Goal: Task Accomplishment & Management: Complete application form

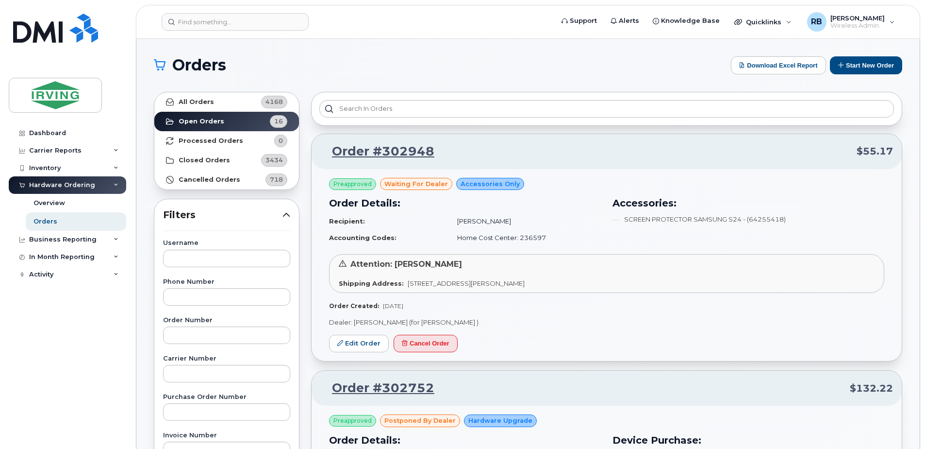
scroll to position [65, 0]
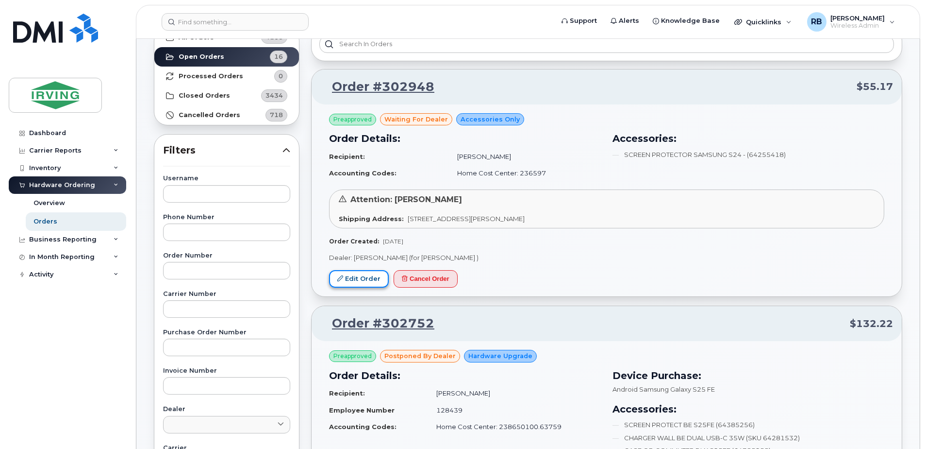
click at [372, 277] on link "Edit Order" at bounding box center [359, 279] width 60 height 18
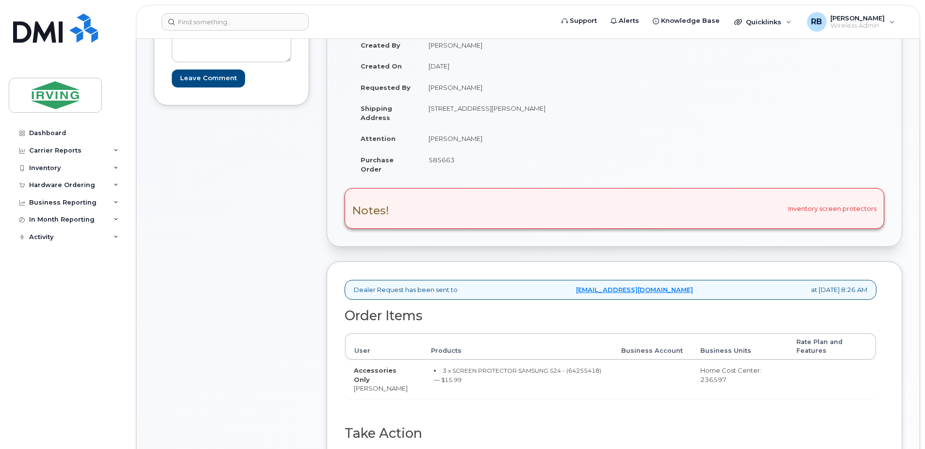
scroll to position [130, 0]
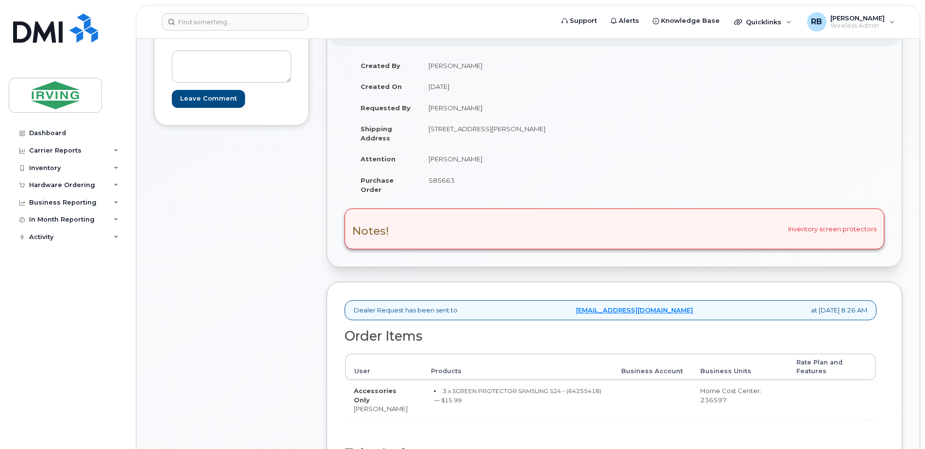
click at [438, 178] on span "585663" at bounding box center [442, 180] width 26 height 8
copy span "585663"
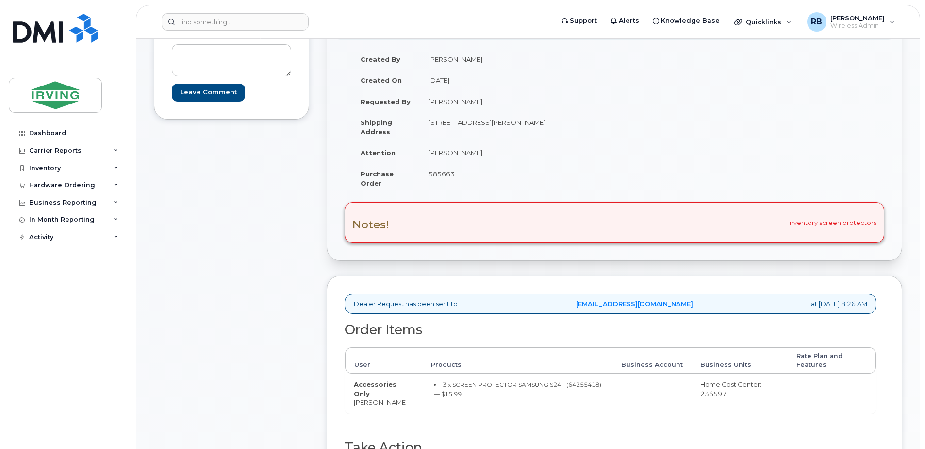
scroll to position [65, 0]
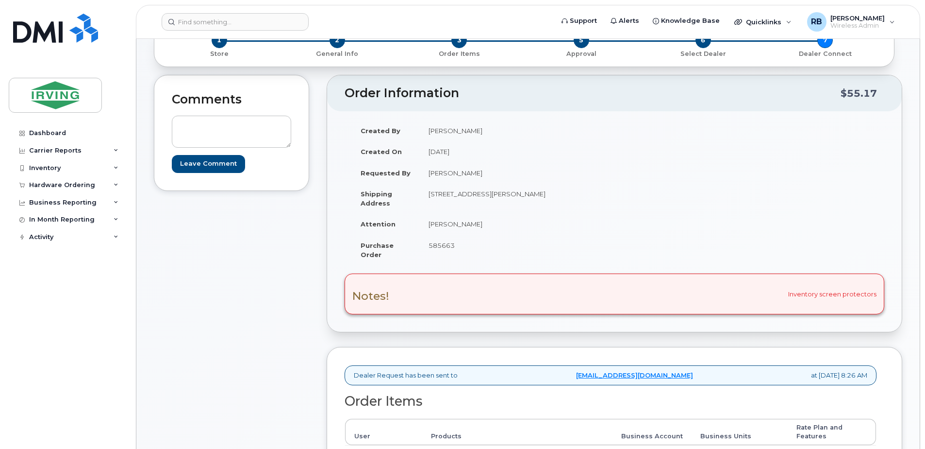
click at [442, 226] on td "Sally Seely" at bounding box center [513, 223] width 187 height 21
copy tbody "Sally Seely"
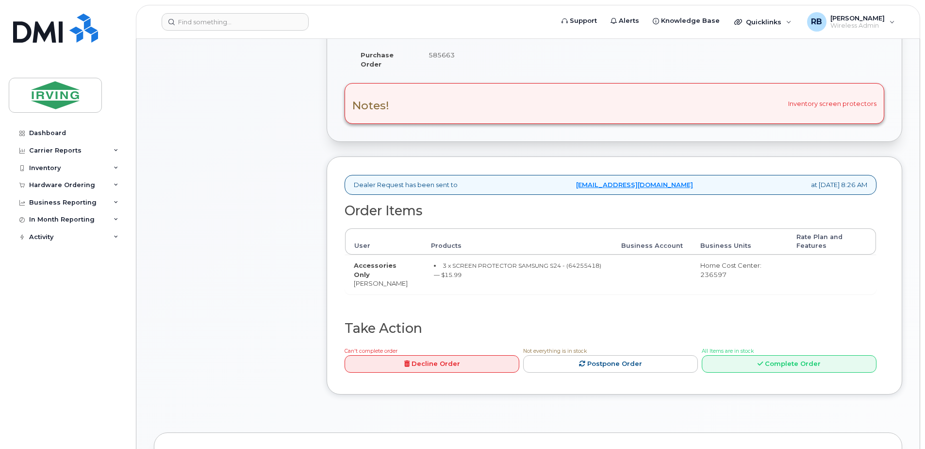
scroll to position [259, 0]
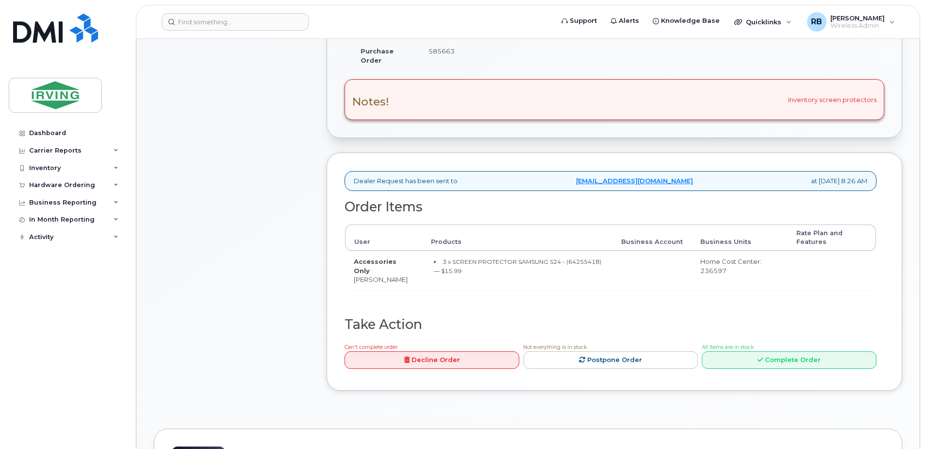
click at [377, 278] on td "Accessories Only Sally Seely" at bounding box center [383, 270] width 77 height 39
copy tr "Sally Seely"
click at [576, 262] on small "3 x SCREEN PROTECTOR SAMSUNG S24 - (64255418) — $15.99" at bounding box center [518, 266] width 168 height 17
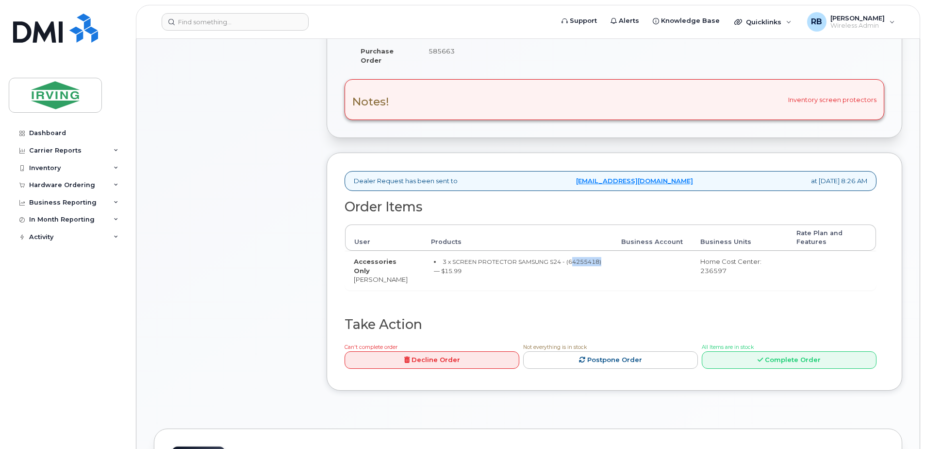
click at [576, 262] on small "3 x SCREEN PROTECTOR SAMSUNG S24 - (64255418) — $15.99" at bounding box center [518, 266] width 168 height 17
copy small "64255418"
click at [214, 240] on div "Comments Leave Comment" at bounding box center [231, 143] width 155 height 525
click at [368, 283] on td "Accessories Only Sally Seely" at bounding box center [383, 270] width 77 height 39
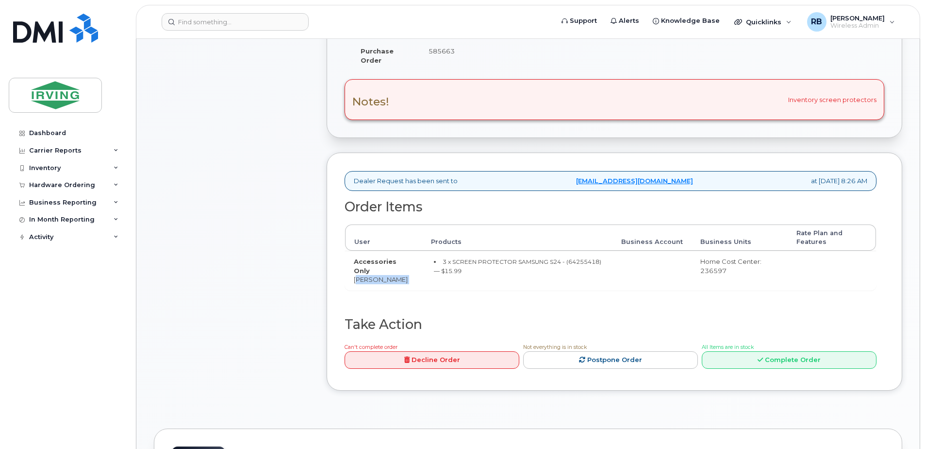
click at [368, 283] on td "Accessories Only Sally Seely" at bounding box center [383, 270] width 77 height 39
copy tr "Sally Seely"
click at [220, 185] on div "Comments Leave Comment" at bounding box center [231, 143] width 155 height 525
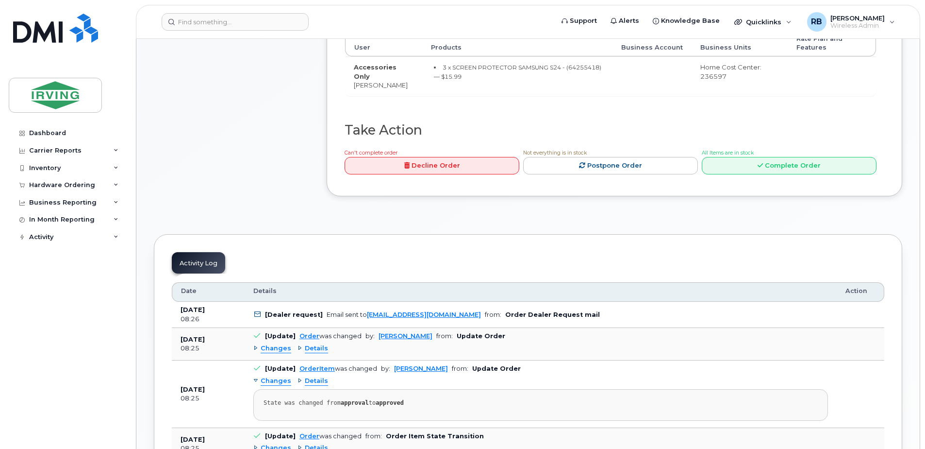
scroll to position [388, 0]
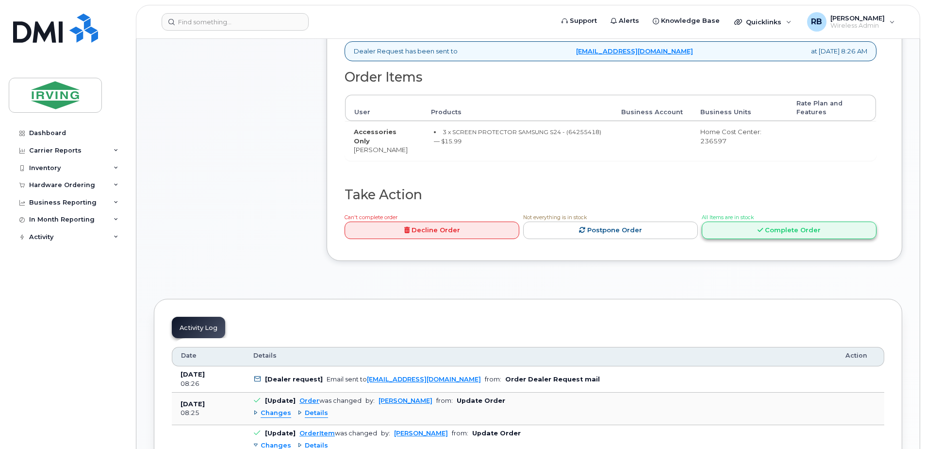
click at [790, 235] on link "Complete Order" at bounding box center [789, 230] width 175 height 18
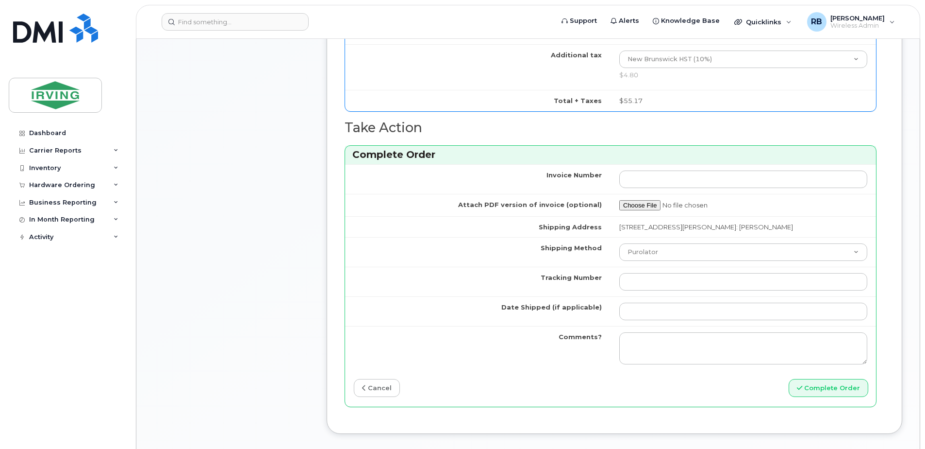
scroll to position [647, 0]
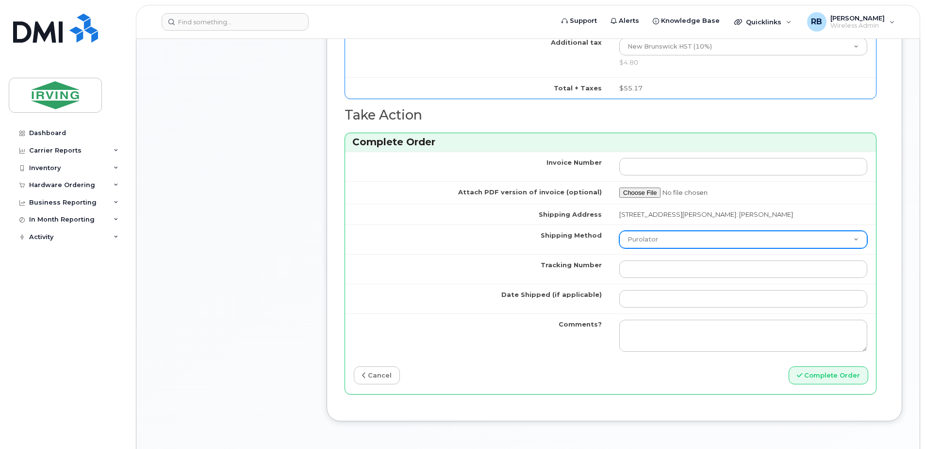
click at [629, 236] on select "Purolator UPS FedEx Canada Post Courier Other Drop Off Pick Up" at bounding box center [744, 239] width 248 height 17
select select "Drop Off"
click at [620, 231] on select "Purolator UPS FedEx Canada Post Courier Other Drop Off Pick Up" at bounding box center [744, 239] width 248 height 17
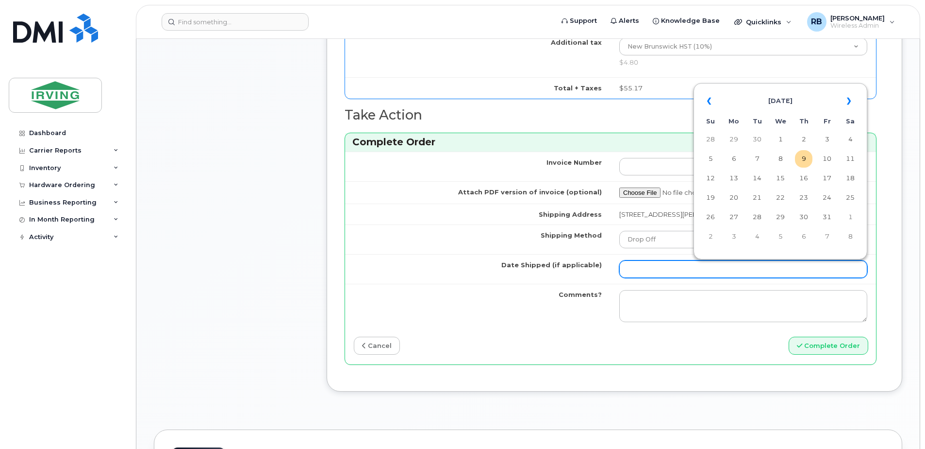
click at [649, 270] on input "Date Shipped (if applicable)" at bounding box center [744, 268] width 248 height 17
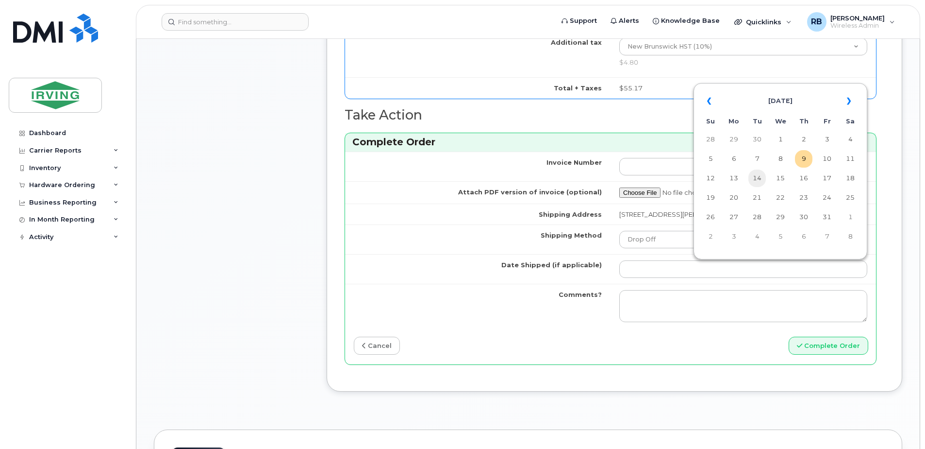
click at [760, 178] on td "14" at bounding box center [757, 177] width 17 height 17
type input "[DATE]"
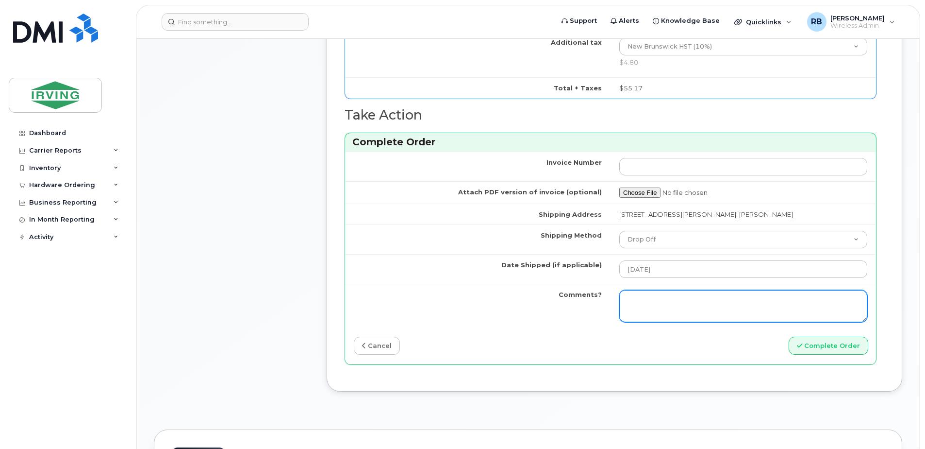
click at [682, 297] on textarea "Comments?" at bounding box center [744, 306] width 248 height 32
type textarea "p"
drag, startPoint x: 742, startPoint y: 313, endPoint x: 604, endPoint y: 300, distance: 139.5
click at [604, 300] on tr "Comments? Please be advised the order has been completed. SO#26215214 Allow 1-3…" at bounding box center [610, 306] width 531 height 44
type textarea "Please be advised the order has been completed. SO#26215214 Allow 1-3 business …"
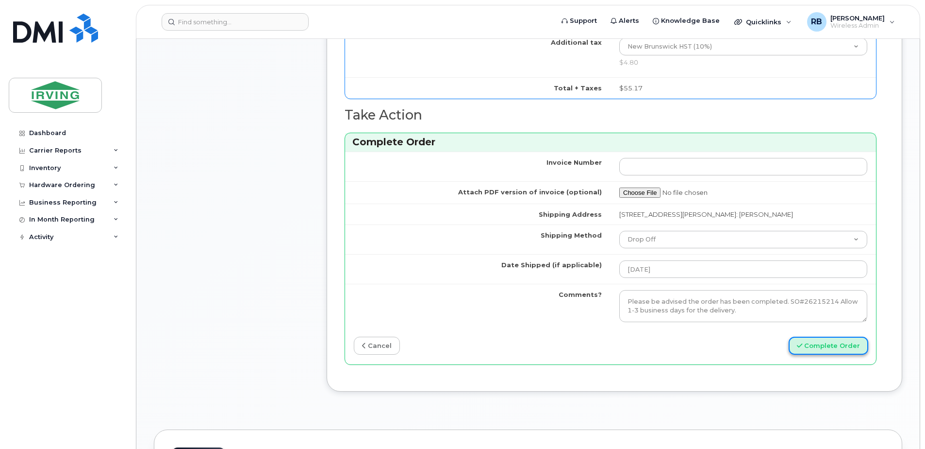
click at [827, 344] on button "Complete Order" at bounding box center [829, 345] width 80 height 18
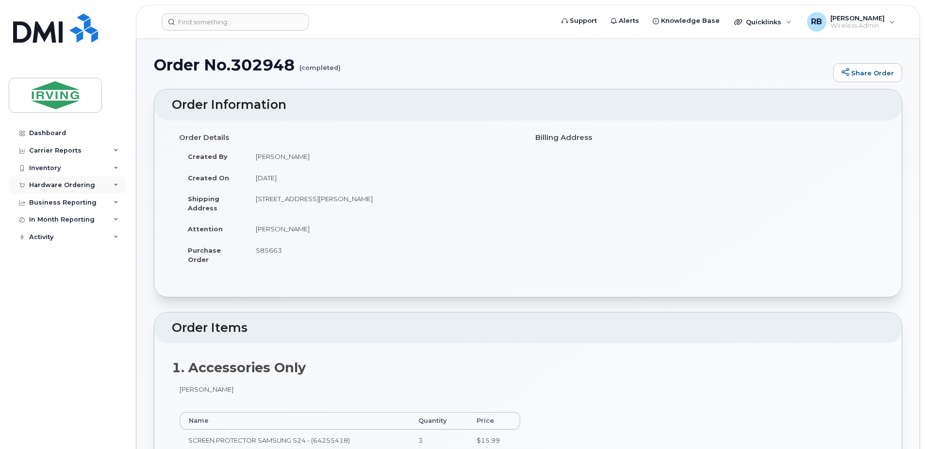
click at [50, 181] on div "Hardware Ordering" at bounding box center [68, 184] width 118 height 17
click at [53, 218] on div "Orders" at bounding box center [46, 221] width 24 height 9
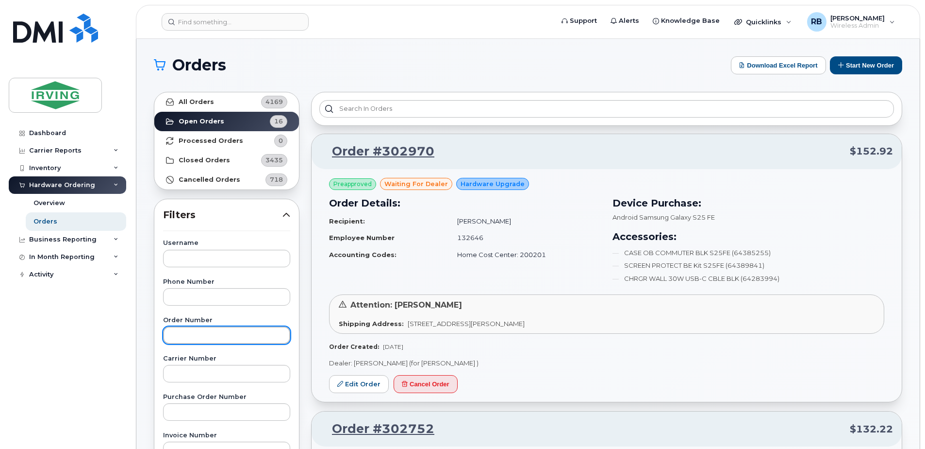
click at [172, 337] on input "text" at bounding box center [226, 334] width 127 height 17
type input "302577"
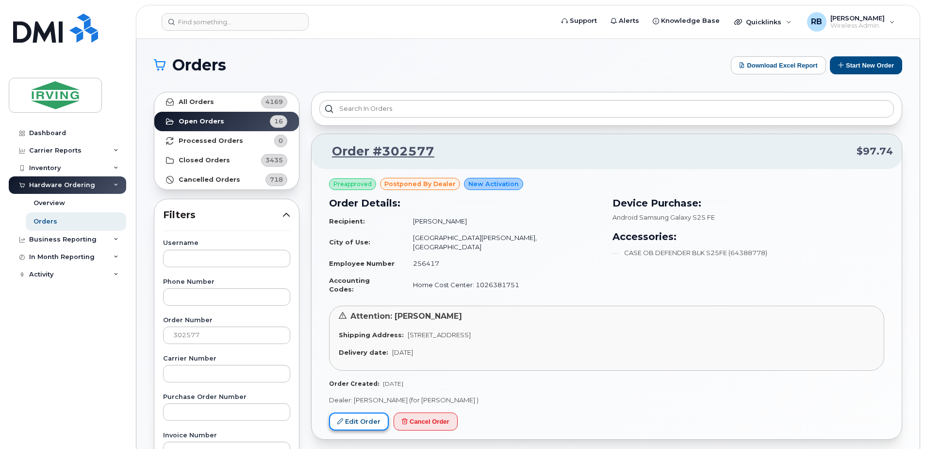
click at [347, 412] on link "Edit Order" at bounding box center [359, 421] width 60 height 18
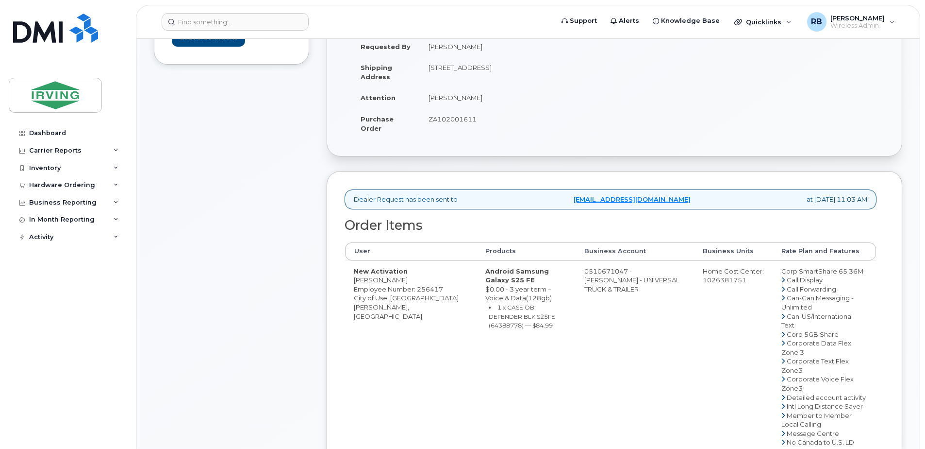
scroll to position [194, 0]
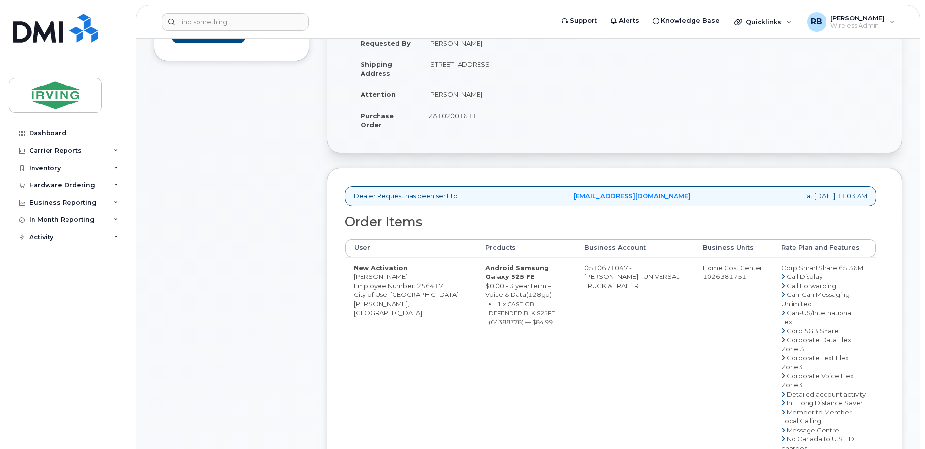
drag, startPoint x: 612, startPoint y: 267, endPoint x: 573, endPoint y: 268, distance: 38.4
copy td "510671047"
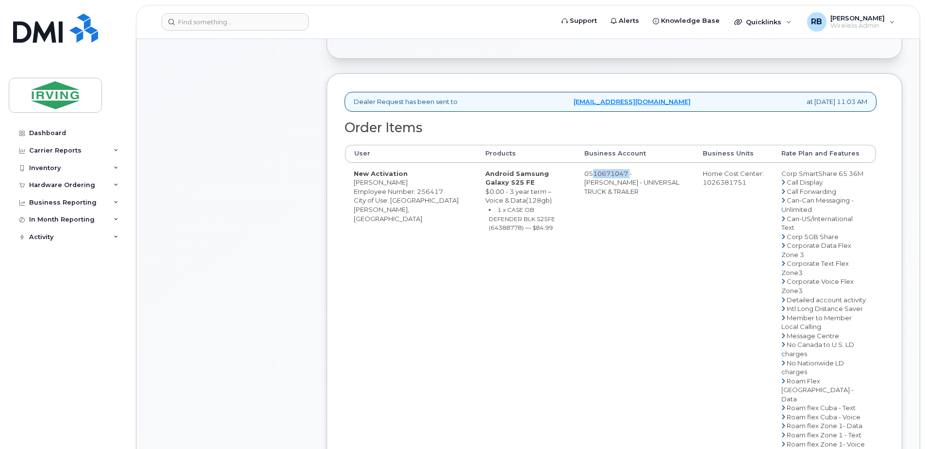
scroll to position [388, 0]
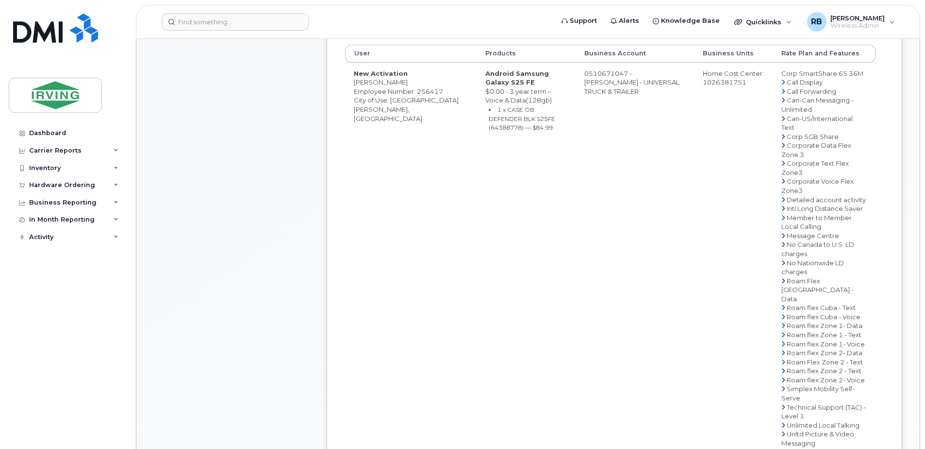
click at [298, 247] on div "Comments Leave Comment" at bounding box center [231, 212] width 155 height 923
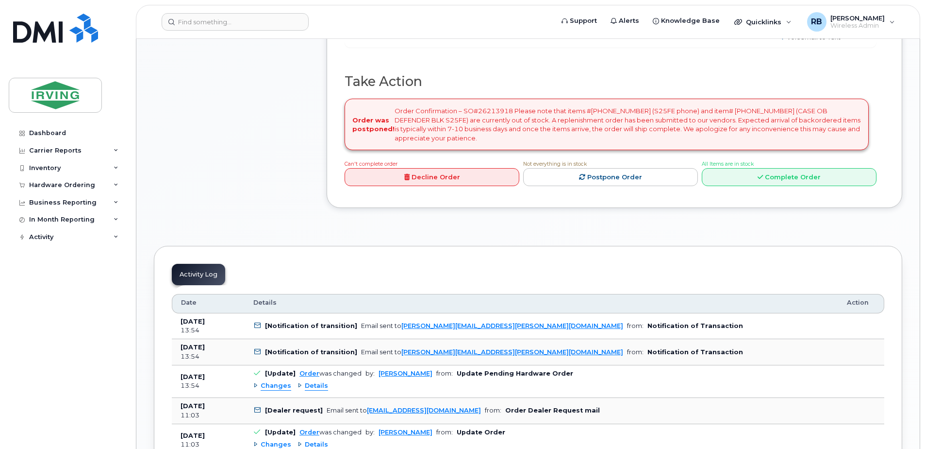
scroll to position [841, 0]
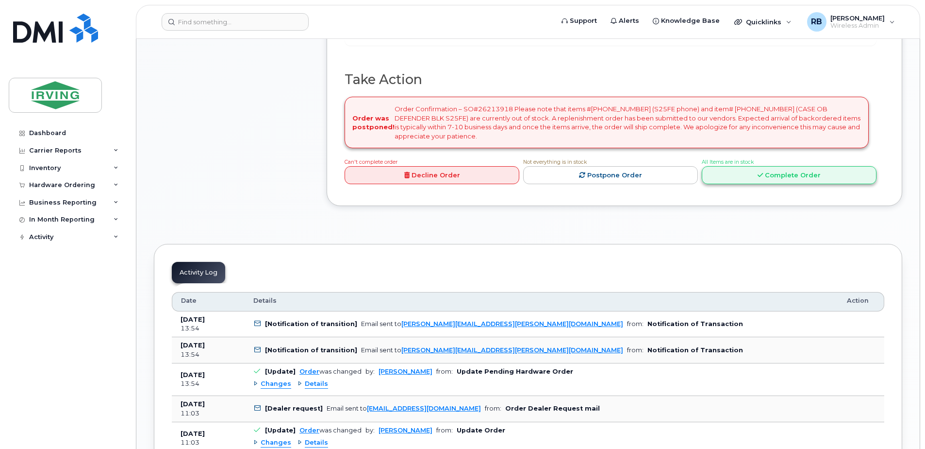
click at [765, 184] on link "Complete Order" at bounding box center [789, 175] width 175 height 18
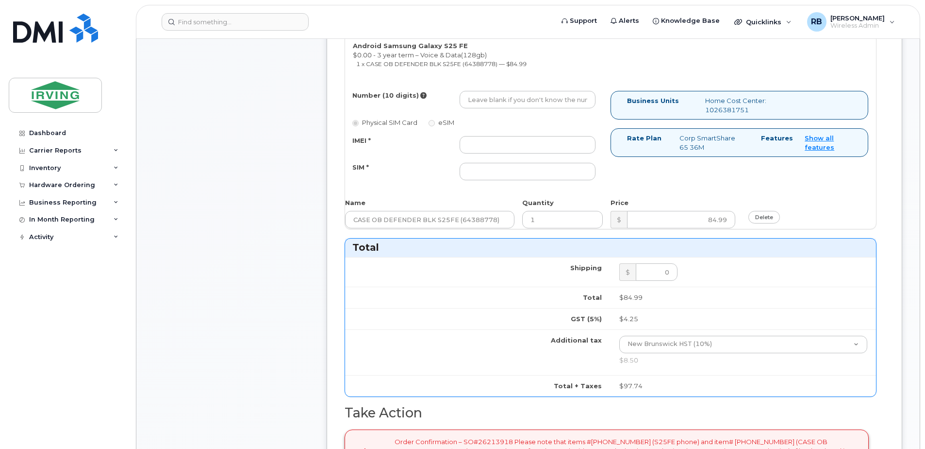
scroll to position [453, 0]
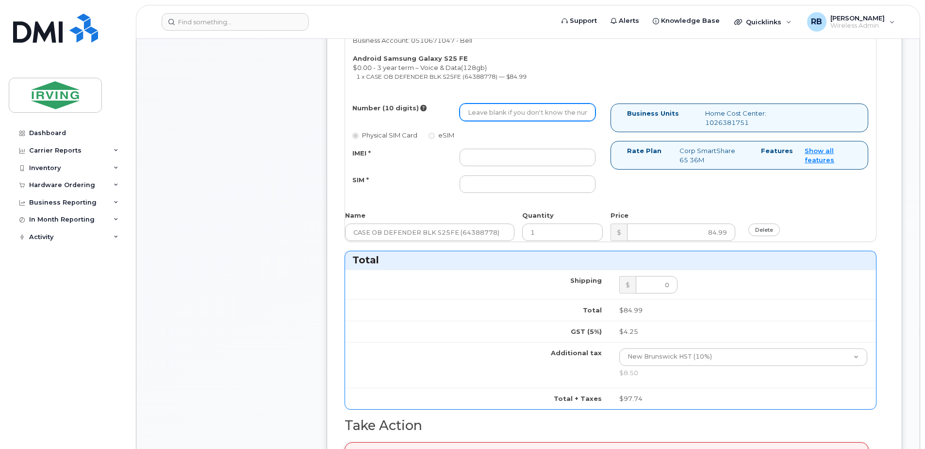
click at [528, 116] on input "Number (10 digits)" at bounding box center [528, 111] width 136 height 17
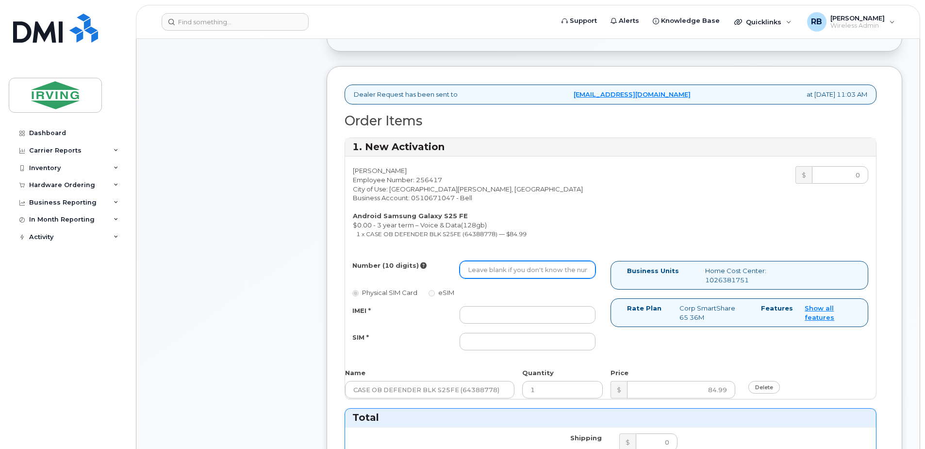
scroll to position [259, 0]
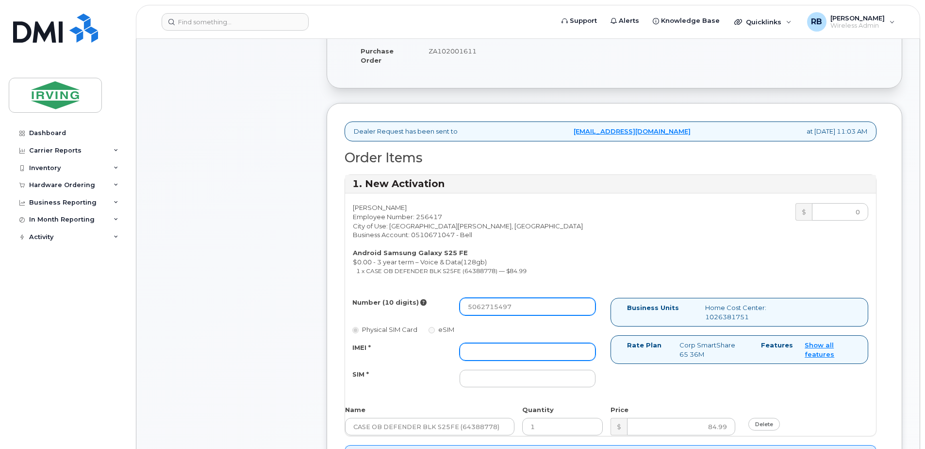
type input "5062715497"
click at [475, 354] on input "IMEI *" at bounding box center [528, 351] width 136 height 17
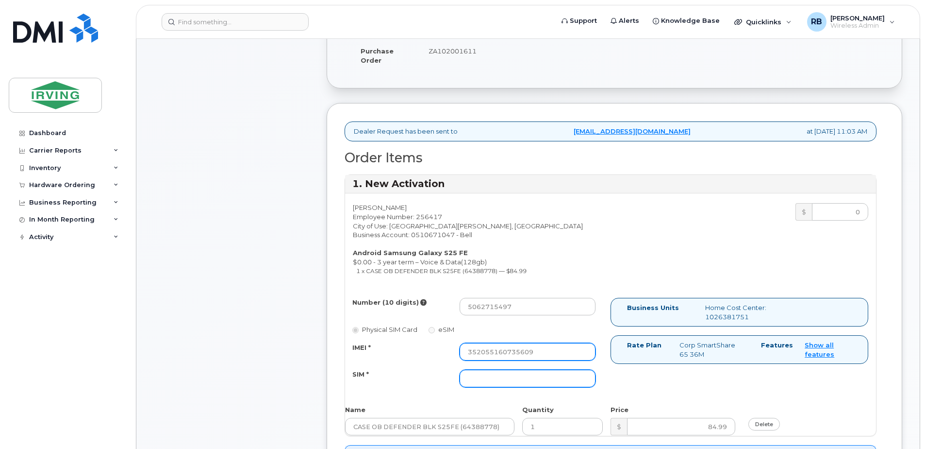
type input "352055160735609"
click at [475, 374] on input "SIM *" at bounding box center [528, 378] width 136 height 17
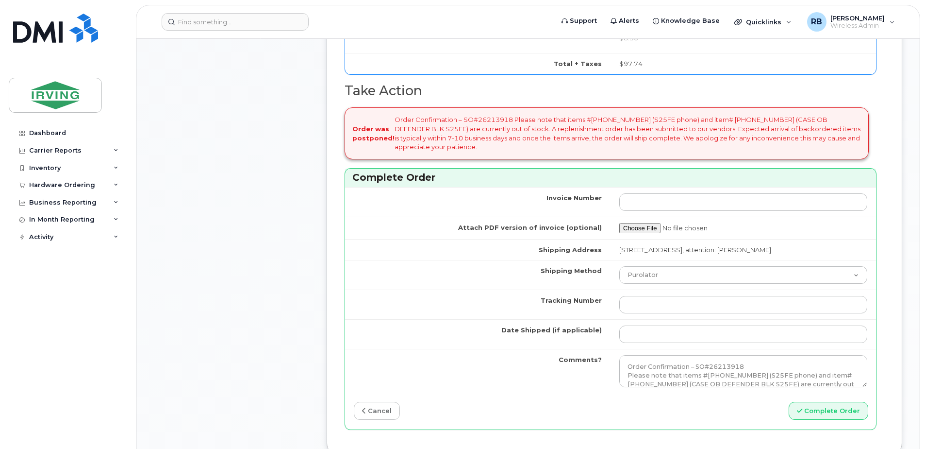
scroll to position [841, 0]
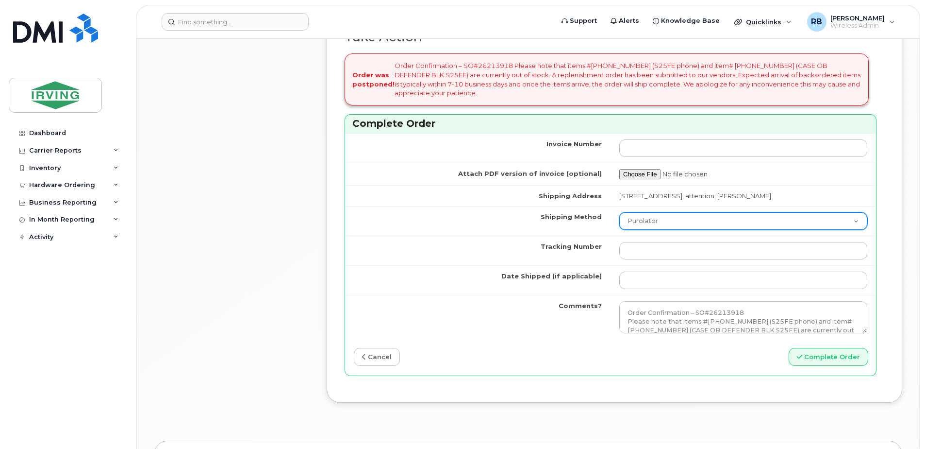
type input "89302610207712407318"
click at [630, 226] on select "Purolator UPS FedEx Canada Post Courier Other Drop Off Pick Up" at bounding box center [744, 220] width 248 height 17
click at [620, 212] on select "Purolator UPS FedEx Canada Post Courier Other Drop Off Pick Up" at bounding box center [744, 220] width 248 height 17
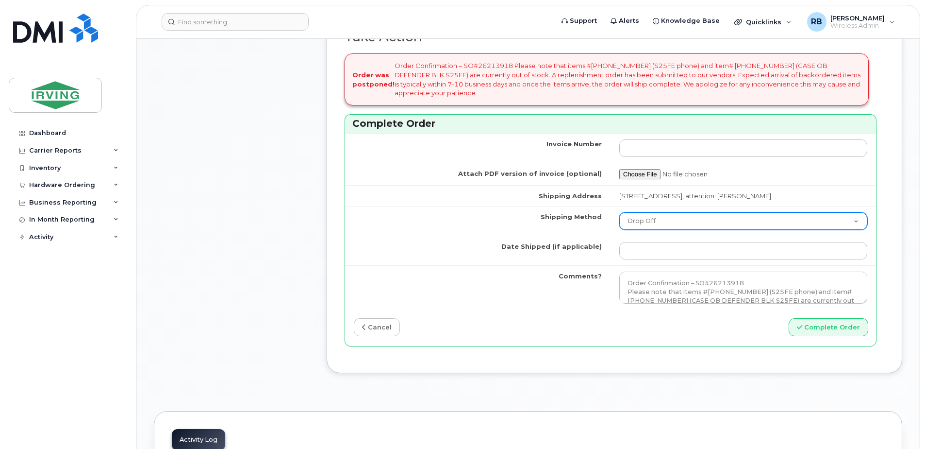
click at [634, 220] on select "Purolator UPS FedEx Canada Post Courier Other Drop Off Pick Up" at bounding box center [744, 220] width 248 height 17
select select "Courier"
click at [620, 212] on select "Purolator UPS FedEx Canada Post Courier Other Drop Off Pick Up" at bounding box center [744, 220] width 248 height 17
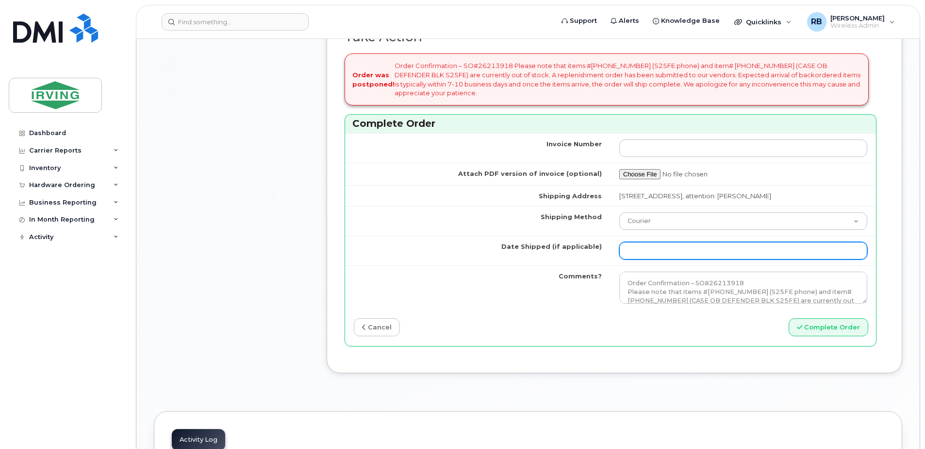
click at [644, 251] on input "Date Shipped (if applicable)" at bounding box center [744, 250] width 248 height 17
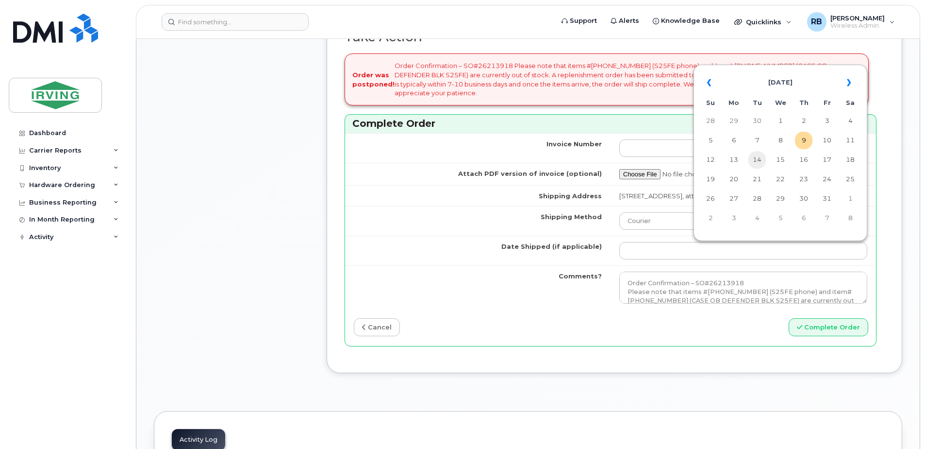
click at [761, 160] on td "14" at bounding box center [757, 159] width 17 height 17
type input "[DATE]"
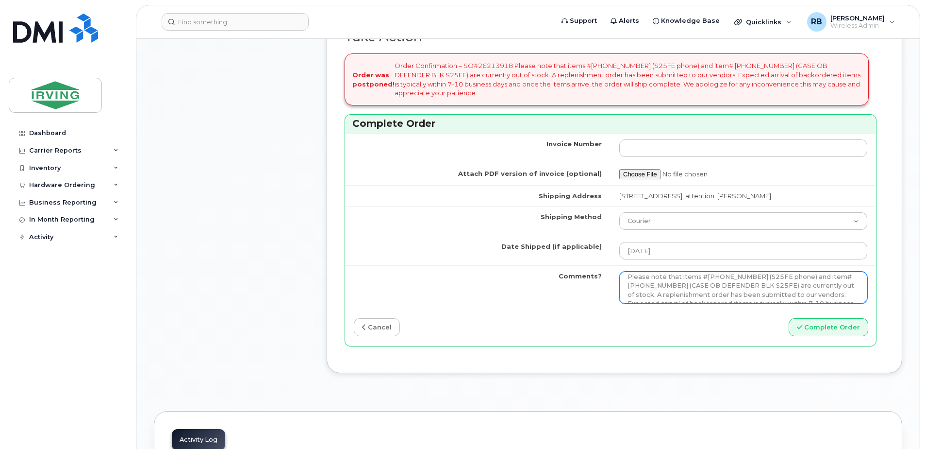
scroll to position [62, 0]
drag, startPoint x: 625, startPoint y: 278, endPoint x: 806, endPoint y: 299, distance: 182.4
click at [806, 299] on textarea "Order Confirmation – SO#26213918 Please note that items #64385254 (S25FE phone)…" at bounding box center [744, 287] width 248 height 32
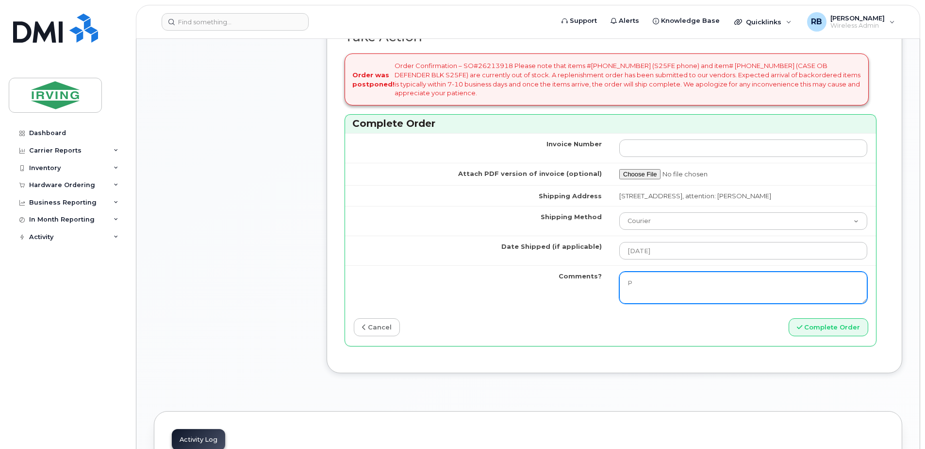
scroll to position [0, 0]
type textarea "Please be advised the order has been completed. SO#26213918 Allow 1-3 business …"
click at [720, 291] on textarea "Order Confirmation – SO#26213918 Please note that items #64385254 (S25FE phone)…" at bounding box center [744, 287] width 248 height 32
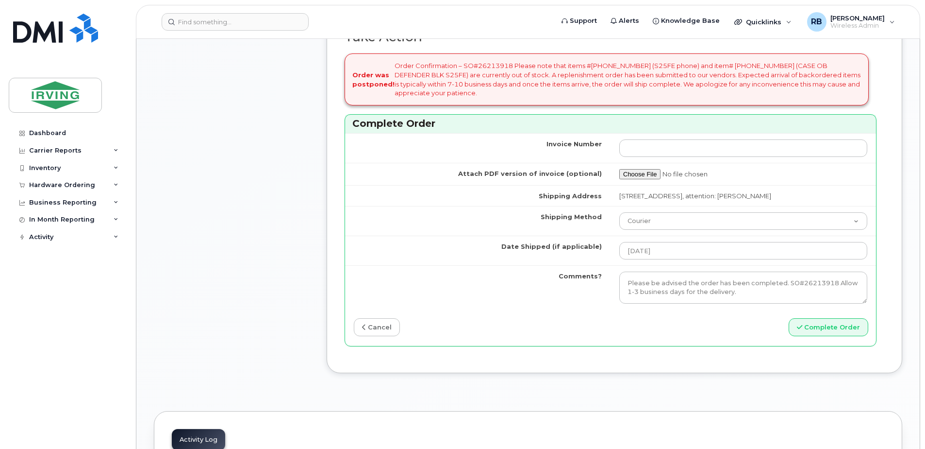
click at [820, 327] on button "Complete Order" at bounding box center [829, 327] width 80 height 18
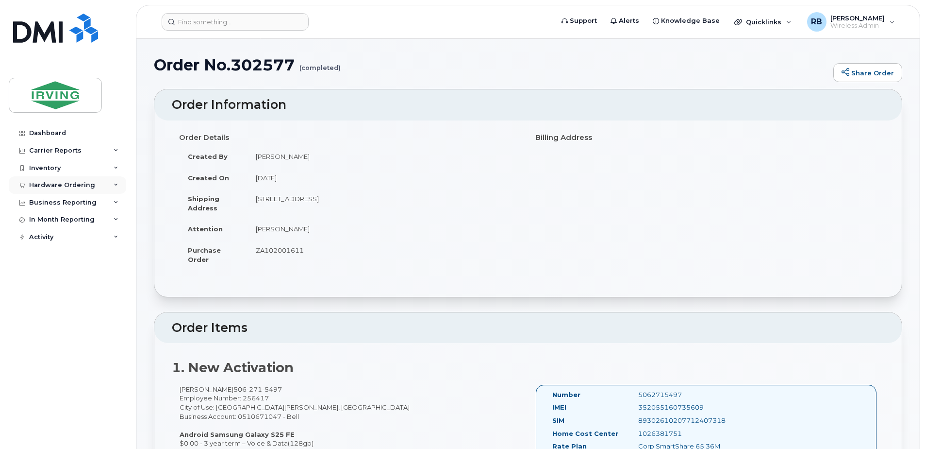
drag, startPoint x: 48, startPoint y: 182, endPoint x: 36, endPoint y: 191, distance: 14.9
click at [48, 182] on div "Hardware Ordering" at bounding box center [62, 185] width 66 height 8
click at [38, 220] on div "Orders" at bounding box center [46, 221] width 24 height 9
